Goal: Task Accomplishment & Management: Use online tool/utility

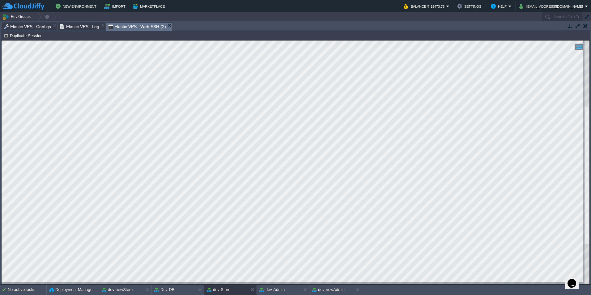
scroll to position [155, 0]
click at [338, 290] on button "dev-newAdmin" at bounding box center [328, 290] width 33 height 6
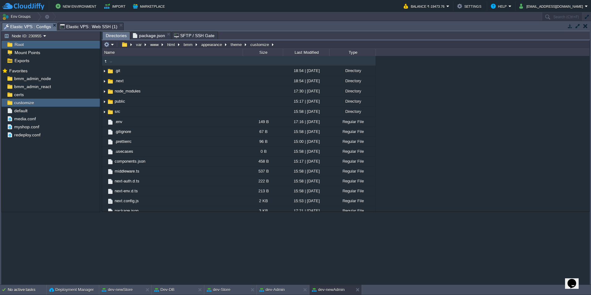
click at [32, 26] on span "Elastic VPS : Configs" at bounding box center [27, 27] width 47 height 8
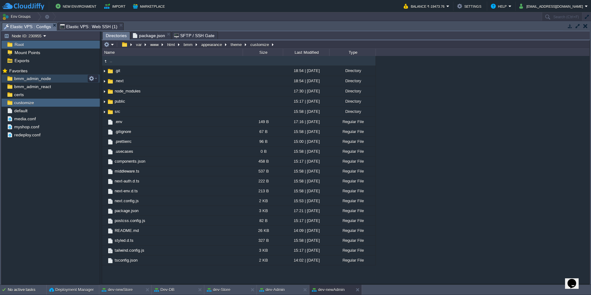
click at [61, 78] on div "bmm_admin_node" at bounding box center [51, 79] width 98 height 8
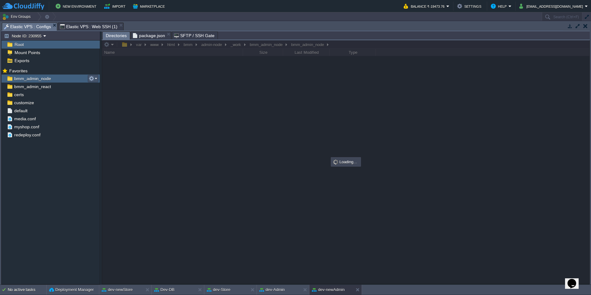
click at [93, 78] on button "button" at bounding box center [92, 79] width 6 height 6
click at [107, 85] on span "Copy Path" at bounding box center [106, 87] width 19 height 5
type textarea "/var/www/html/bmm/admin-node/_work/bmm_admin_node/bmm_admin_node"
click at [89, 28] on span "Elastic VPS : Web SSH (1)" at bounding box center [89, 26] width 58 height 7
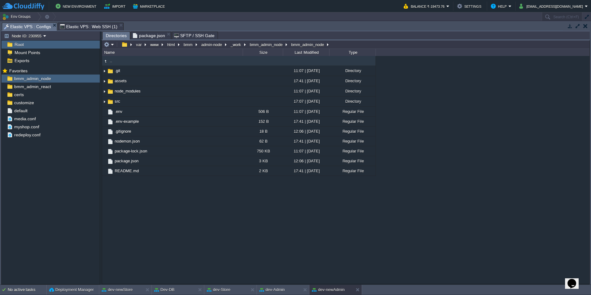
click at [31, 27] on span "Elastic VPS : Configs" at bounding box center [27, 27] width 47 height 8
click at [48, 87] on span "bmm_admin_react" at bounding box center [32, 87] width 39 height 6
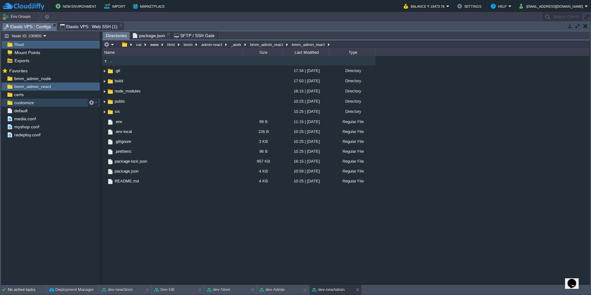
click at [42, 103] on div "customize" at bounding box center [51, 103] width 98 height 8
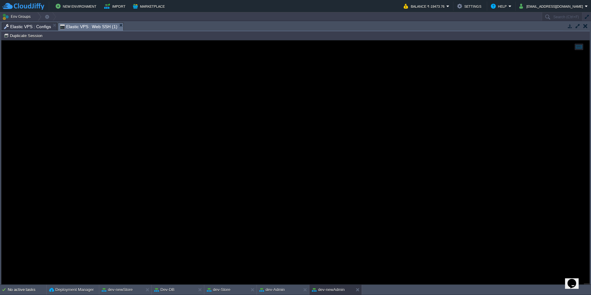
click at [92, 24] on span "Elastic VPS : Web SSH (1)" at bounding box center [89, 27] width 58 height 8
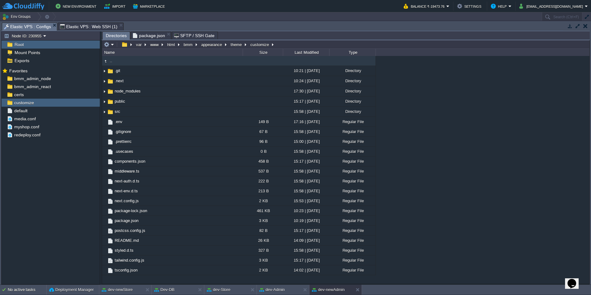
click at [29, 28] on span "Elastic VPS : Configs" at bounding box center [27, 27] width 47 height 8
click at [31, 113] on div "default" at bounding box center [51, 111] width 98 height 8
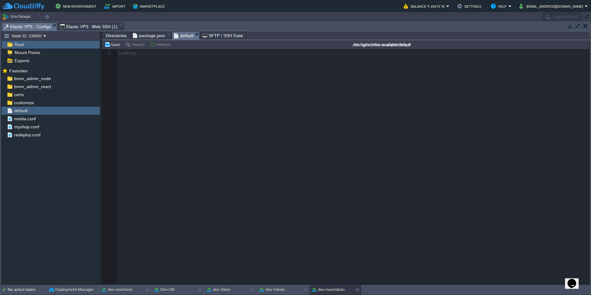
click at [155, 35] on span "package.json" at bounding box center [149, 35] width 32 height 7
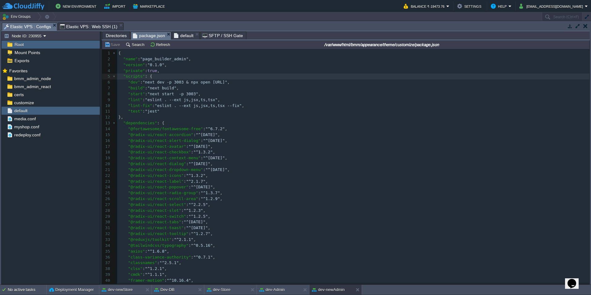
click at [178, 84] on span ""next dev -p 3003 & npx open [URL]"" at bounding box center [185, 82] width 85 height 5
type textarea ""dev": "next dev -p 3003 & npx open [URL]","
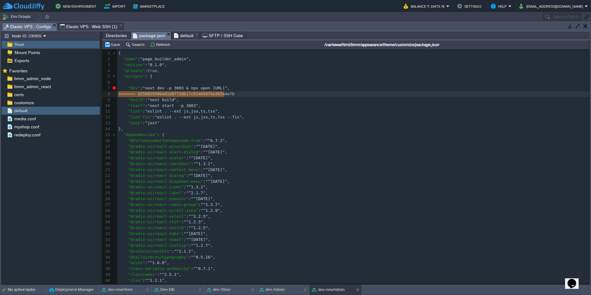
type textarea "<<<<<<< HEAD "dev": "next dev -p 3003 --turbopack & npx open [URL]", ======="
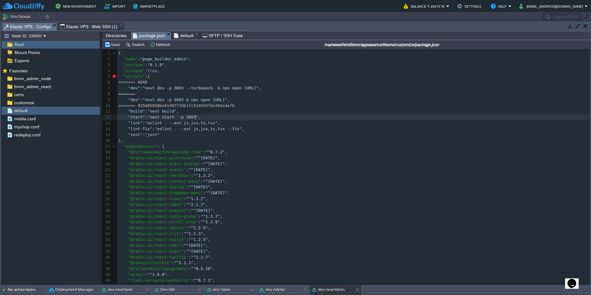
click at [259, 118] on pre ""start" : "next start -p 3003" ," at bounding box center [353, 117] width 473 height 6
type textarea "opack & npx open [URL]", ======="
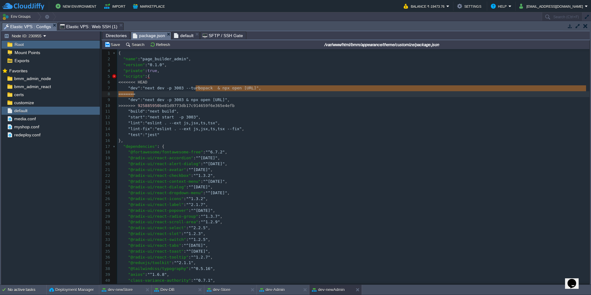
drag, startPoint x: 195, startPoint y: 89, endPoint x: 353, endPoint y: 95, distance: 158.8
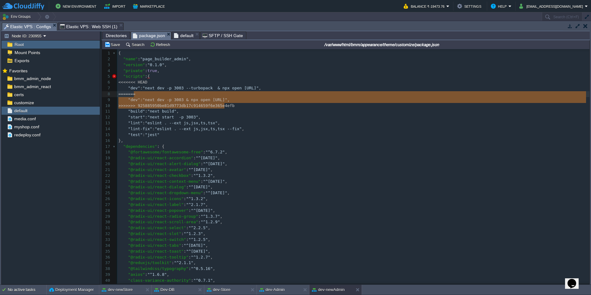
type textarea "======= "dev": "next dev -p 3003 & npx open [URL]", >>>>>>> 925885950be81d9773d…"
drag, startPoint x: 228, startPoint y: 107, endPoint x: 117, endPoint y: 95, distance: 112.3
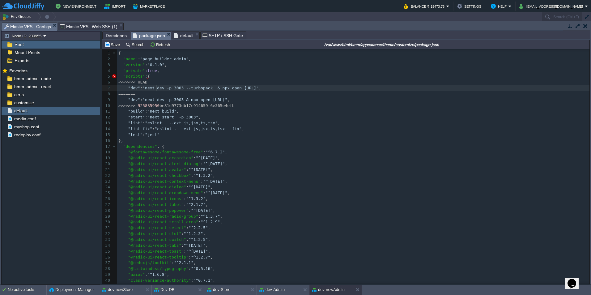
click at [156, 88] on div "xxxxxxxxxx 1 { 2 "name" : "page_builder_admin" , 3 "version" : "0.1.0" , 4 "pri…" at bounding box center [353, 207] width 473 height 315
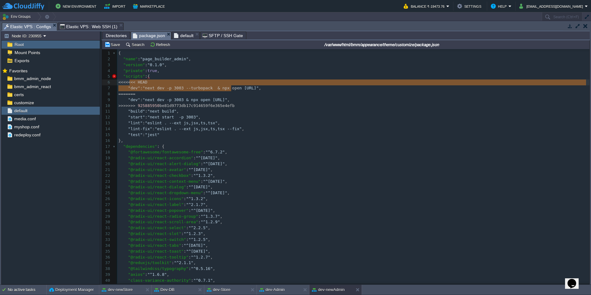
type textarea "<<< HEAD "dev": "next dev -p 3003 --turbopack & npx ope"
drag, startPoint x: 230, startPoint y: 90, endPoint x: 128, endPoint y: 86, distance: 101.8
click at [174, 96] on pre "=======" at bounding box center [353, 94] width 473 height 6
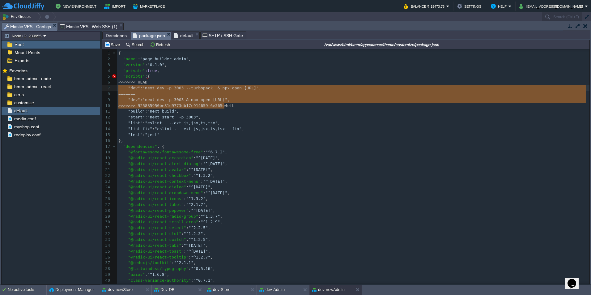
type textarea "======= "dev": "next dev -p 3003 & npx open [URL]", >>>>>>> 925885950be81d9773d…"
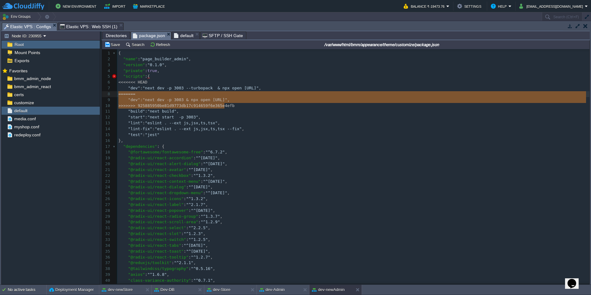
drag, startPoint x: 234, startPoint y: 106, endPoint x: 101, endPoint y: 93, distance: 133.6
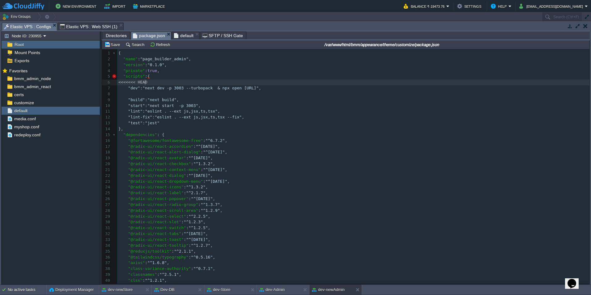
type textarea "<<<<<<< HEAD"
drag, startPoint x: 156, startPoint y: 83, endPoint x: 108, endPoint y: 83, distance: 47.9
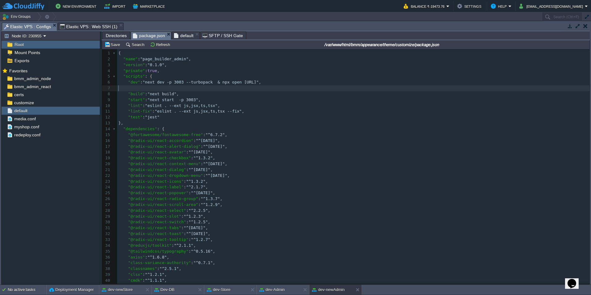
click at [123, 88] on pre "​" at bounding box center [353, 88] width 473 height 6
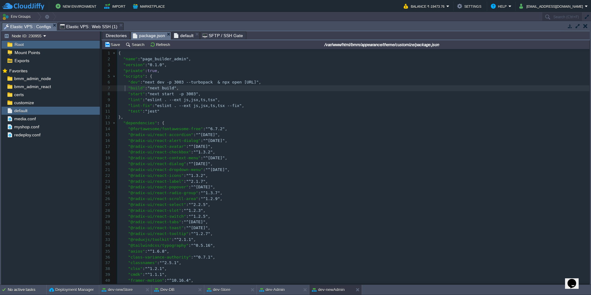
type textarea ""dev": "next dev -p 3003 --turbopack & npx open [URL]","
click at [185, 113] on pre ""test" : "jest"" at bounding box center [353, 112] width 473 height 6
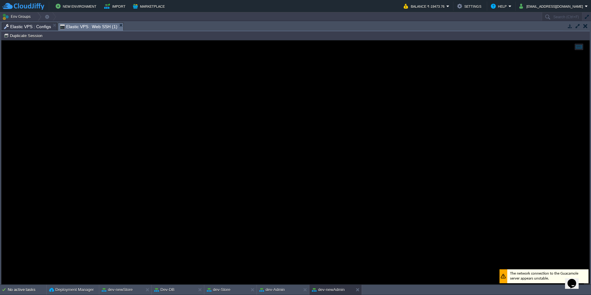
click at [89, 24] on span "Elastic VPS : Web SSH (1)" at bounding box center [89, 27] width 58 height 8
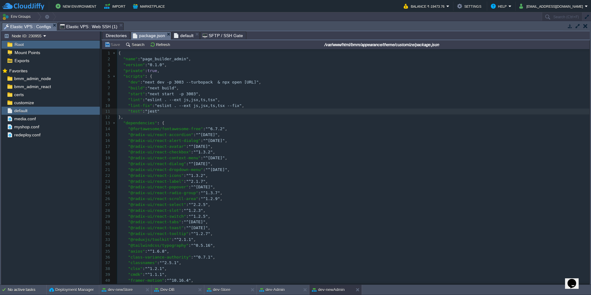
click at [43, 27] on span "Elastic VPS : Configs" at bounding box center [27, 27] width 47 height 8
click at [80, 101] on div "customize" at bounding box center [51, 103] width 98 height 8
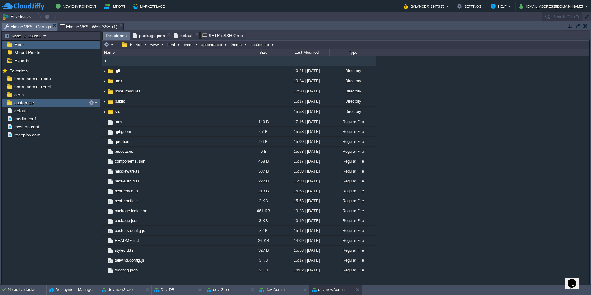
click at [94, 102] on button "button" at bounding box center [92, 103] width 6 height 6
click at [104, 109] on span "Copy Path" at bounding box center [106, 111] width 19 height 5
click at [81, 24] on span "Elastic VPS : Web SSH (1)" at bounding box center [89, 26] width 58 height 7
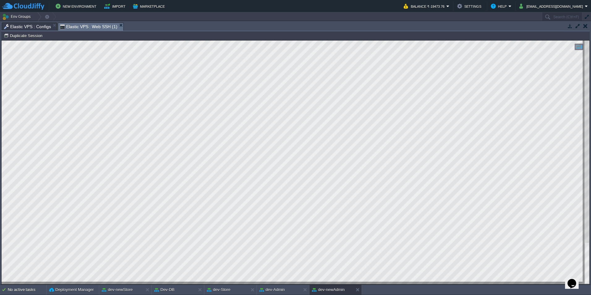
click at [29, 24] on span "Elastic VPS : Configs" at bounding box center [27, 26] width 47 height 7
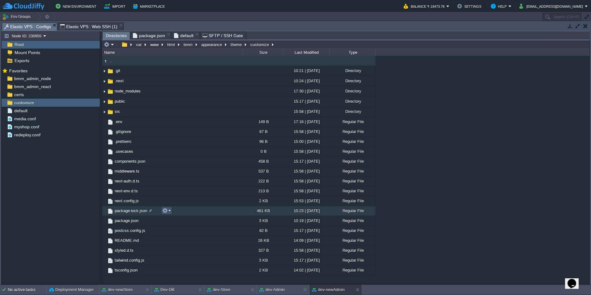
click at [165, 212] on button "button" at bounding box center [165, 211] width 6 height 6
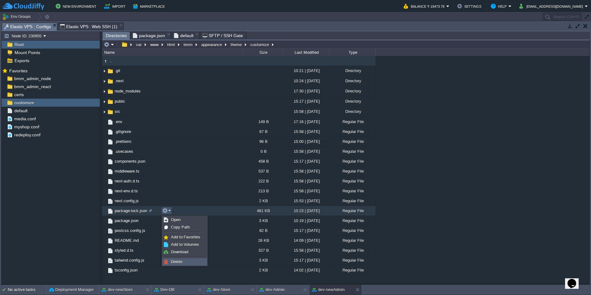
click at [188, 260] on link "Delete" at bounding box center [185, 262] width 44 height 7
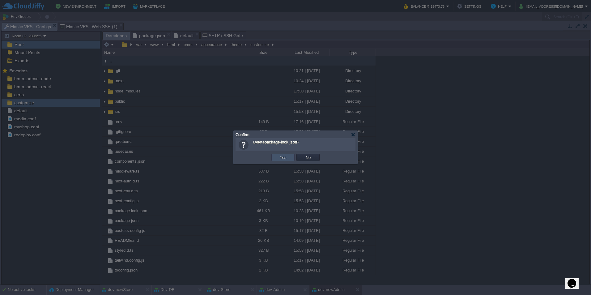
click at [278, 156] on button "Yes" at bounding box center [283, 158] width 11 height 6
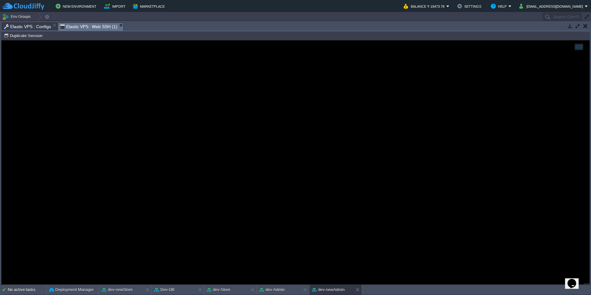
click at [89, 25] on span "Elastic VPS : Web SSH (1)" at bounding box center [89, 27] width 58 height 8
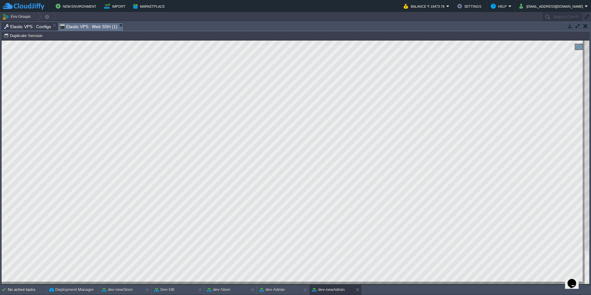
click at [21, 26] on span "Elastic VPS : Configs" at bounding box center [27, 26] width 47 height 7
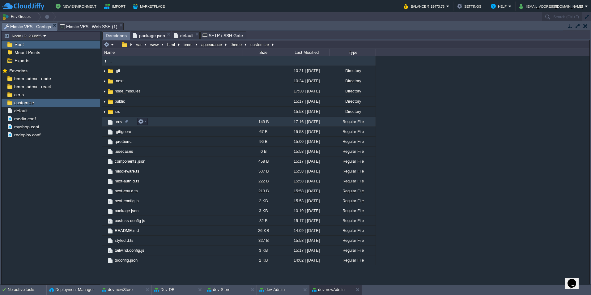
click at [117, 122] on span ".env" at bounding box center [119, 121] width 10 height 5
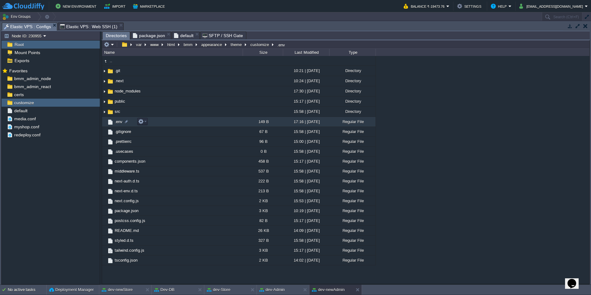
click at [117, 122] on span ".env" at bounding box center [119, 121] width 10 height 5
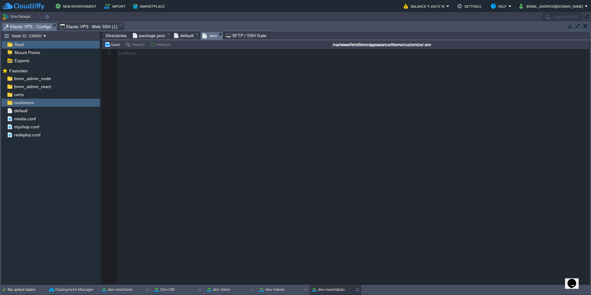
scroll to position [2, 0]
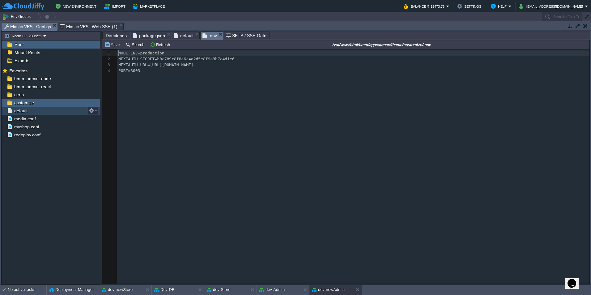
click at [27, 112] on span "default" at bounding box center [20, 111] width 15 height 6
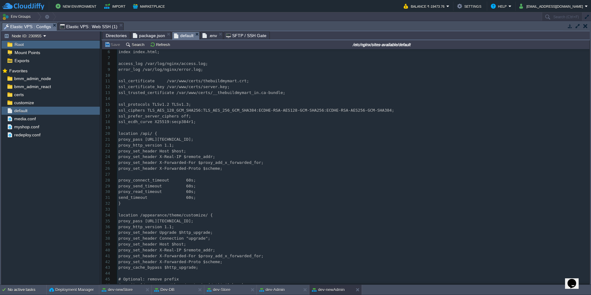
scroll to position [31, 0]
click at [37, 79] on span "bmm_admin_node" at bounding box center [32, 79] width 39 height 6
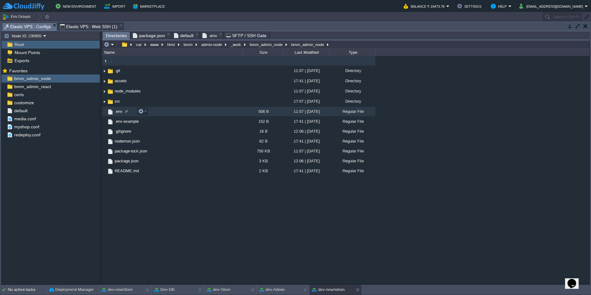
click at [118, 111] on span ".env" at bounding box center [119, 111] width 10 height 5
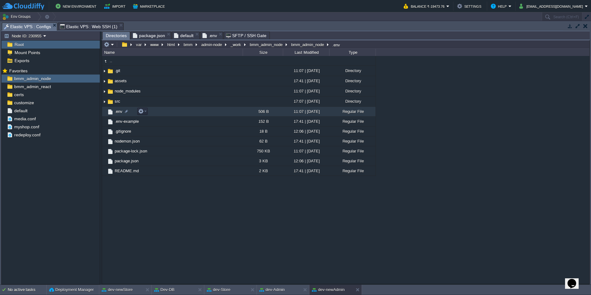
click at [118, 111] on span ".env" at bounding box center [119, 111] width 10 height 5
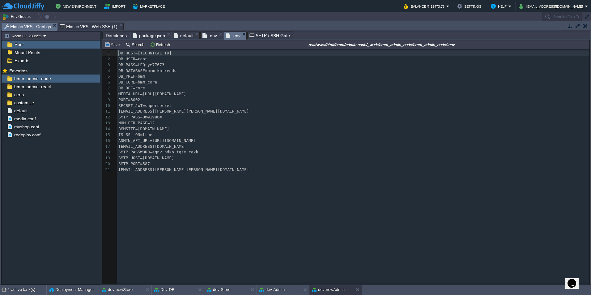
scroll to position [2, 0]
click at [40, 107] on div "default" at bounding box center [51, 111] width 98 height 8
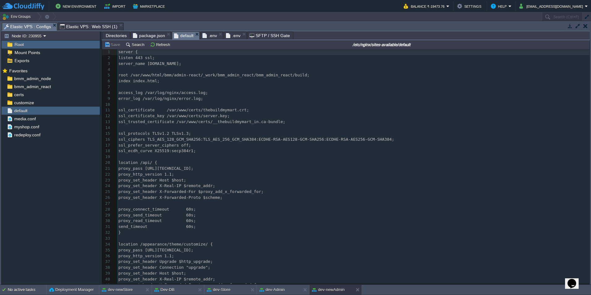
scroll to position [0, 0]
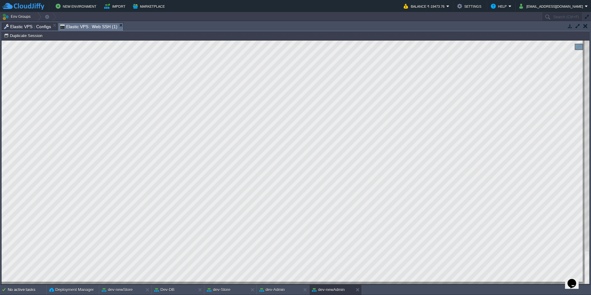
click at [98, 24] on span "Elastic VPS : Web SSH (1)" at bounding box center [89, 27] width 58 height 8
click at [210, 282] on div at bounding box center [296, 163] width 588 height 244
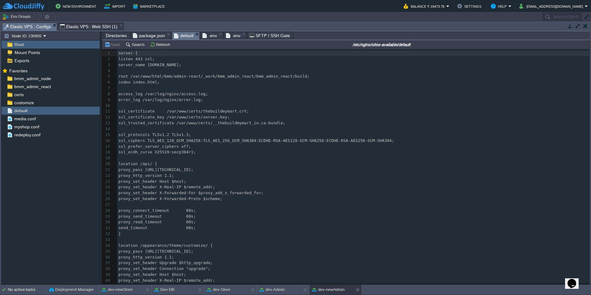
click at [38, 28] on span "Elastic VPS : Configs" at bounding box center [27, 27] width 47 height 8
click at [94, 78] on button "button" at bounding box center [92, 79] width 6 height 6
click at [108, 86] on span "Copy Path" at bounding box center [106, 87] width 19 height 5
type textarea "/var/www/html/bmm/admin-node/_work/bmm_admin_node/bmm_admin_node"
click at [87, 25] on span "Elastic VPS : Web SSH (1)" at bounding box center [89, 26] width 58 height 7
